Goal: Find specific page/section: Find specific page/section

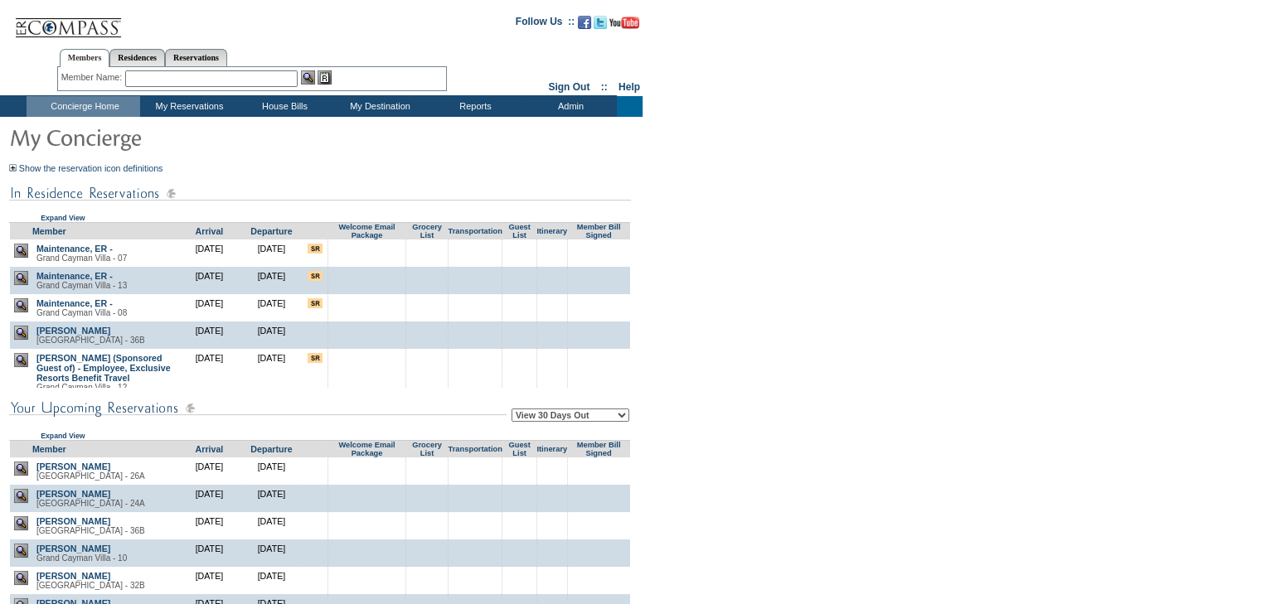
click at [295, 165] on td "Show the reservation icon definitions This is the first travel event for this m…" at bounding box center [320, 146] width 622 height 53
click at [344, 147] on td "Residences : By Category" at bounding box center [389, 144] width 109 height 16
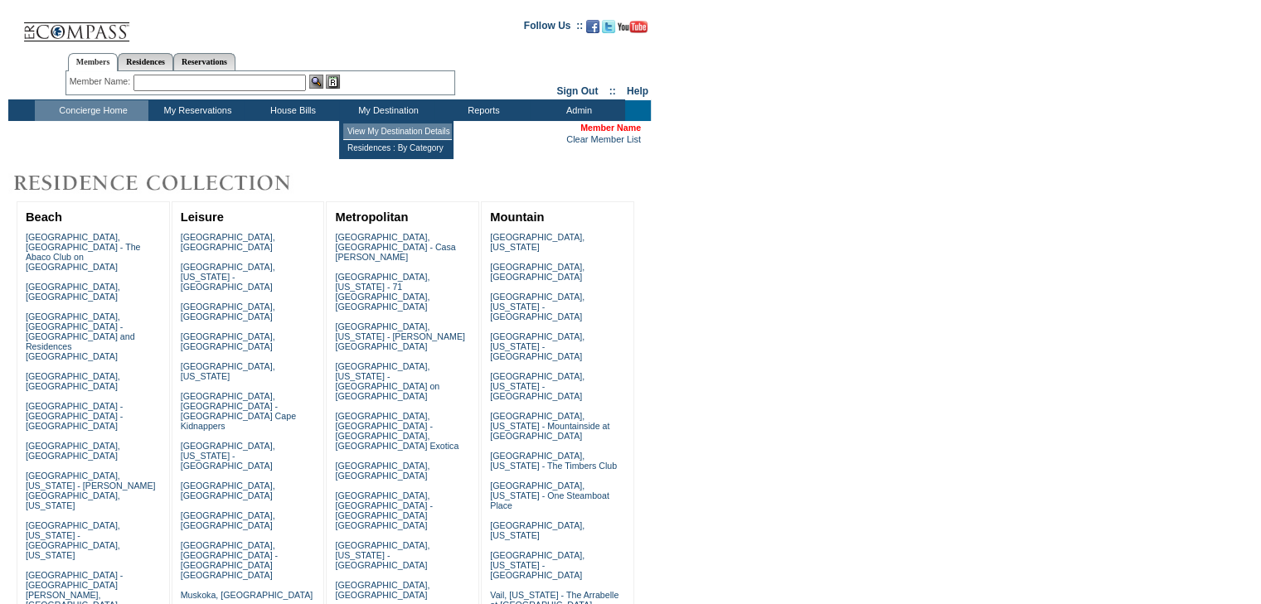
click at [365, 138] on td "View My Destination Details" at bounding box center [397, 131] width 109 height 17
